Goal: Communication & Community: Share content

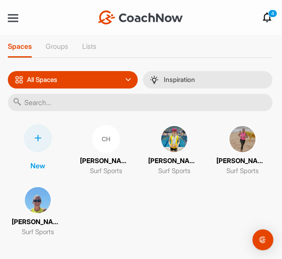
click at [35, 208] on img at bounding box center [38, 200] width 28 height 28
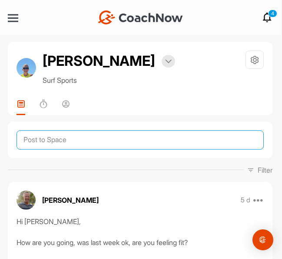
click at [71, 138] on textarea at bounding box center [141, 139] width 248 height 19
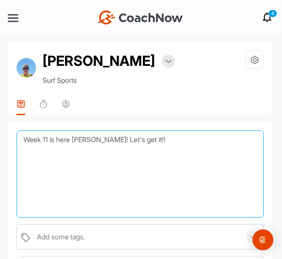
click at [93, 137] on textarea "Week 11 is here [PERSON_NAME]! Let's get it!!" at bounding box center [141, 173] width 248 height 87
click at [125, 138] on textarea "Week 11 is here [PERSON_NAME]...Let's get it!!" at bounding box center [141, 173] width 248 height 87
click at [165, 141] on textarea "Week 11 is here [PERSON_NAME]...Let's get after it!!" at bounding box center [141, 173] width 248 height 87
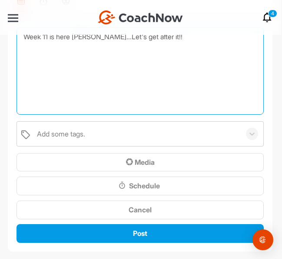
scroll to position [104, 0]
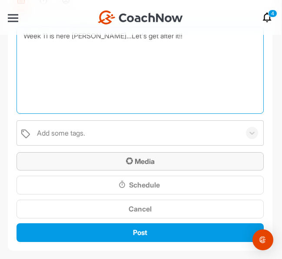
type textarea "Week 11 is here [PERSON_NAME]...Let's get after it!!"
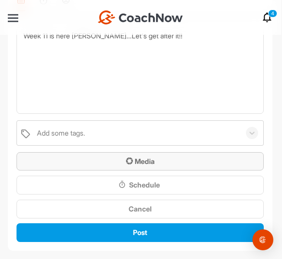
click at [146, 158] on span "Media" at bounding box center [140, 161] width 29 height 9
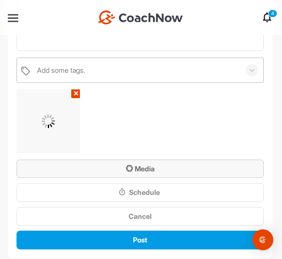
scroll to position [168, 0]
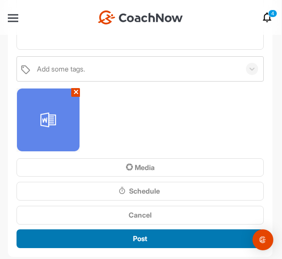
click at [138, 238] on span "Post" at bounding box center [140, 238] width 14 height 9
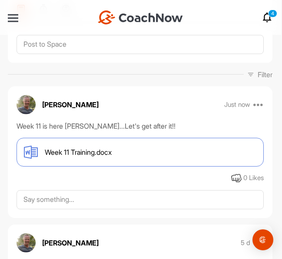
scroll to position [52, 0]
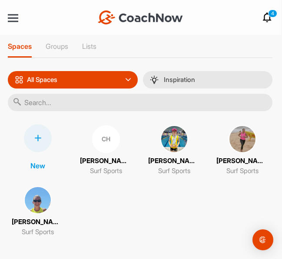
click at [239, 139] on img at bounding box center [243, 139] width 28 height 28
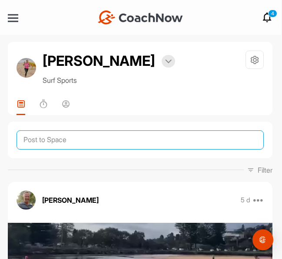
click at [75, 139] on textarea at bounding box center [141, 139] width 248 height 19
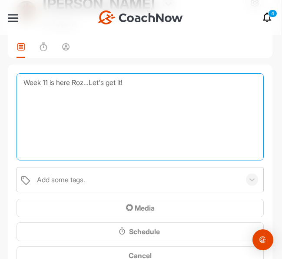
scroll to position [62, 0]
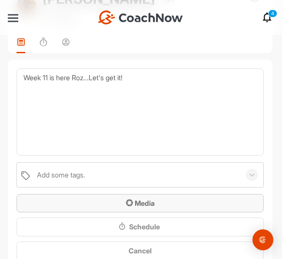
click at [141, 201] on span "Media" at bounding box center [140, 202] width 29 height 9
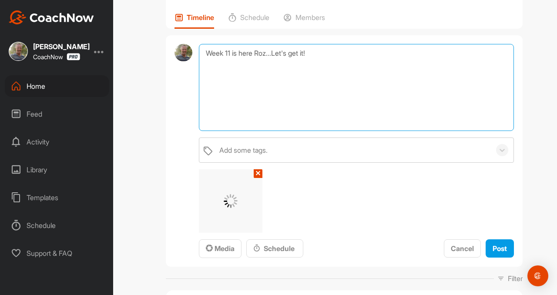
click at [282, 53] on textarea "Week 11 is here Roz...Let's get it!" at bounding box center [356, 87] width 315 height 87
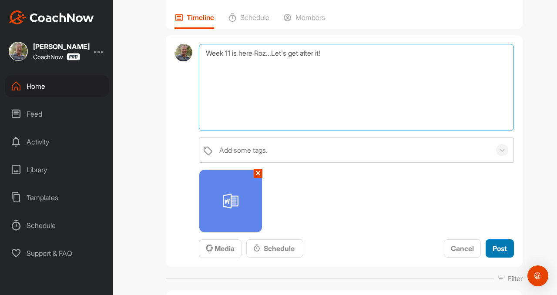
type textarea "Week 11 is here Roz...Let's get after it!"
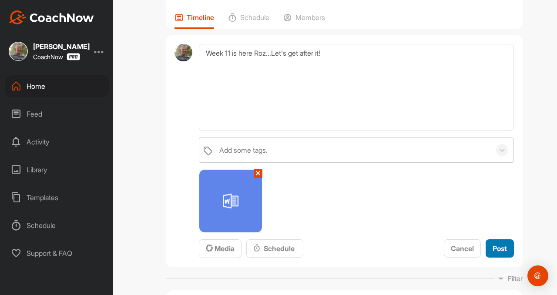
click at [282, 252] on span "Post" at bounding box center [500, 248] width 14 height 9
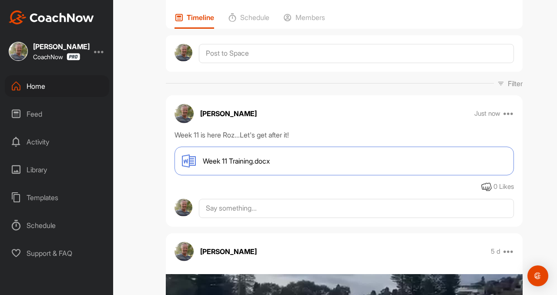
click at [44, 85] on div "Home" at bounding box center [57, 86] width 104 height 22
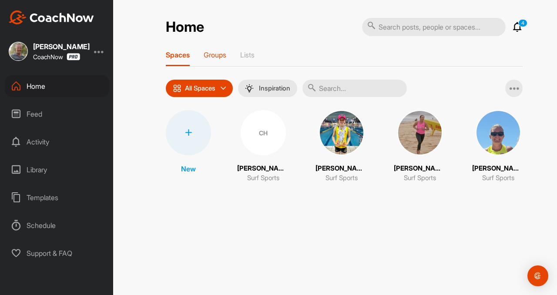
click at [212, 55] on p "Groups" at bounding box center [215, 54] width 23 height 9
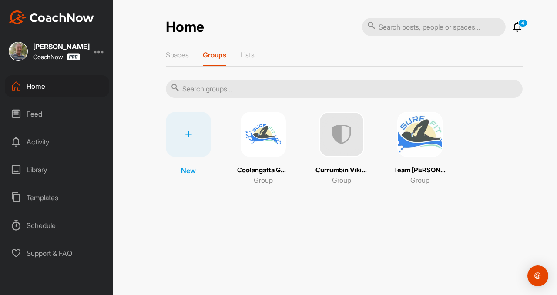
click at [282, 139] on img at bounding box center [419, 134] width 45 height 45
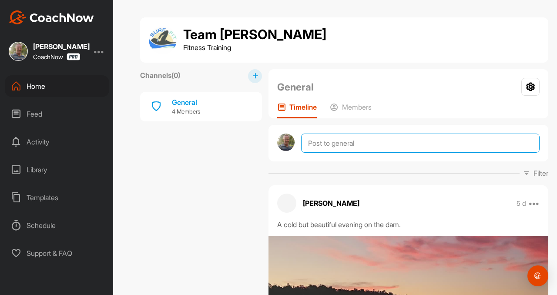
click at [282, 140] on textarea at bounding box center [420, 143] width 239 height 19
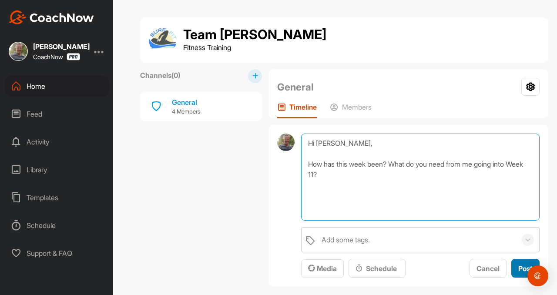
type textarea "Hi [PERSON_NAME], How has this week been? What do you need from me going into W…"
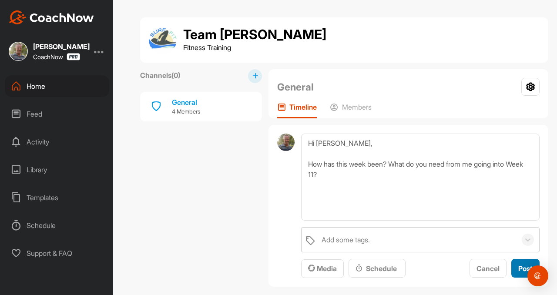
click at [282, 258] on button "Post" at bounding box center [525, 268] width 28 height 19
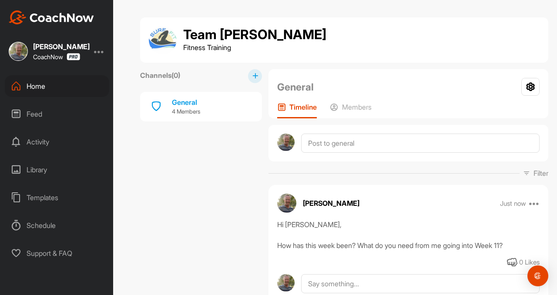
click at [35, 85] on div "Home" at bounding box center [57, 86] width 104 height 22
